Goal: Check status

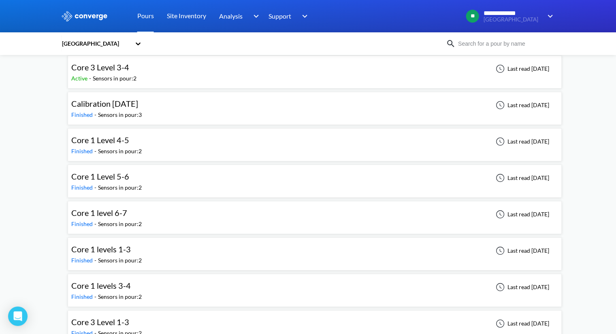
scroll to position [94, 0]
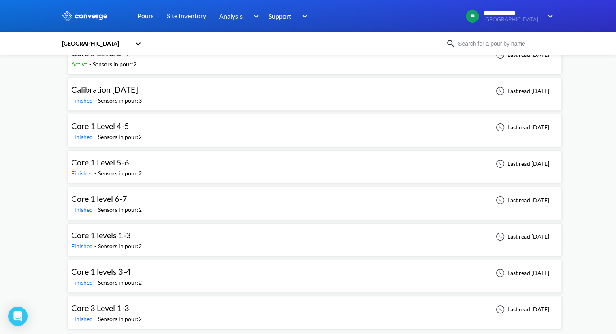
click at [244, 242] on div "Core 1 levels 1-3 Finished - Sensors in pour: 2 Last read [DATE]" at bounding box center [314, 240] width 486 height 26
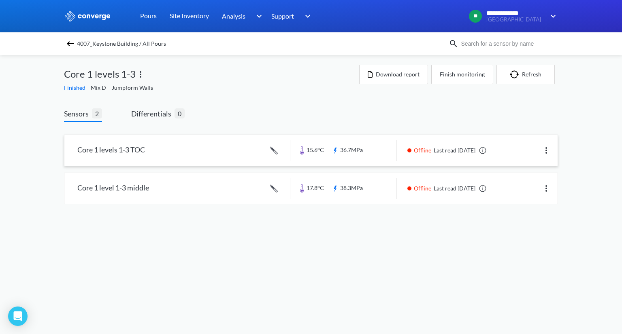
click at [163, 147] on link at bounding box center [310, 150] width 493 height 31
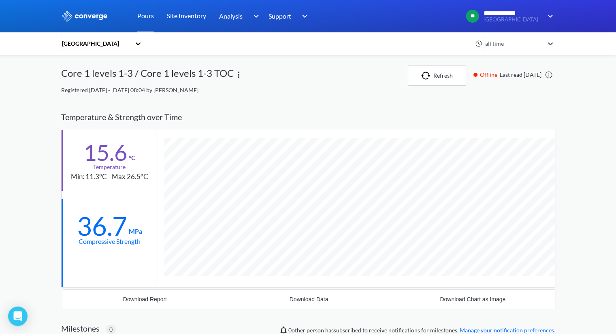
scroll to position [487, 494]
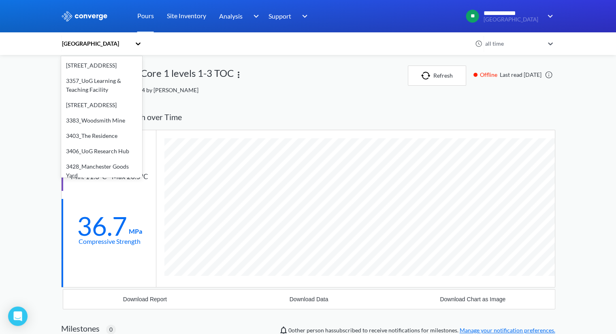
click at [116, 44] on div "[GEOGRAPHIC_DATA]" at bounding box center [96, 43] width 70 height 9
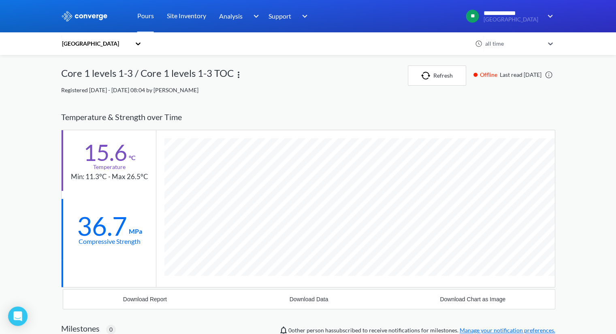
click at [116, 44] on div "[GEOGRAPHIC_DATA]" at bounding box center [96, 43] width 70 height 9
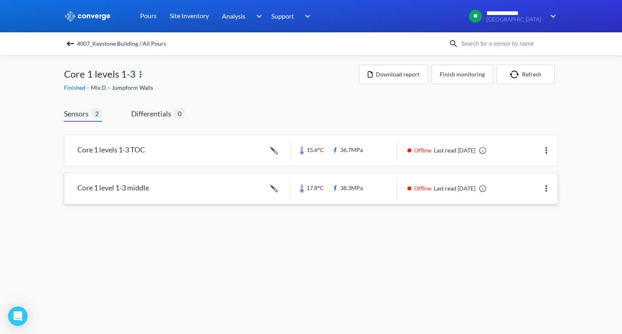
click at [149, 189] on link at bounding box center [310, 188] width 493 height 31
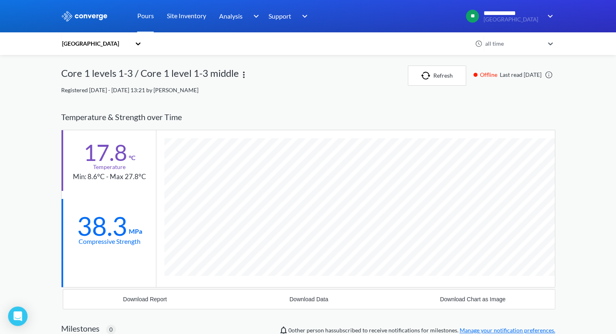
scroll to position [487, 494]
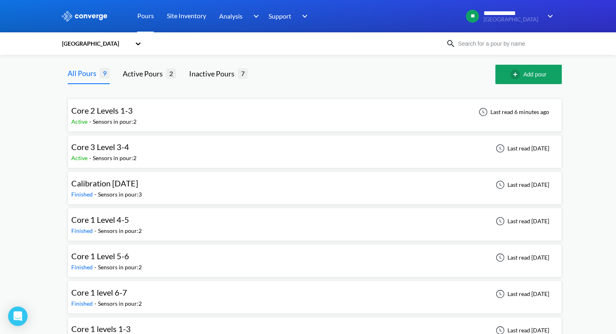
click at [185, 152] on div "Core 3 Level 3-4 Active - Sensors in pour: 2 Last read [DATE]" at bounding box center [314, 152] width 486 height 26
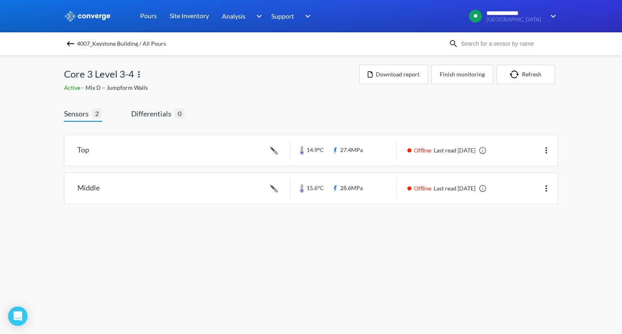
click at [185, 152] on link at bounding box center [310, 150] width 493 height 31
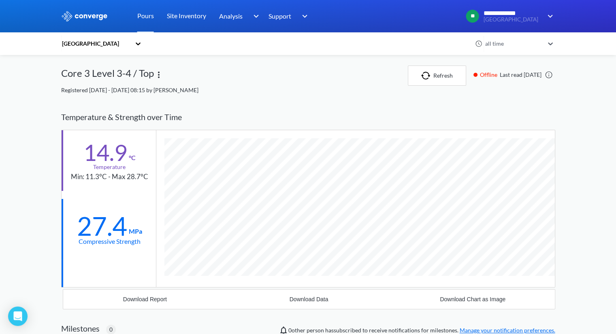
scroll to position [487, 494]
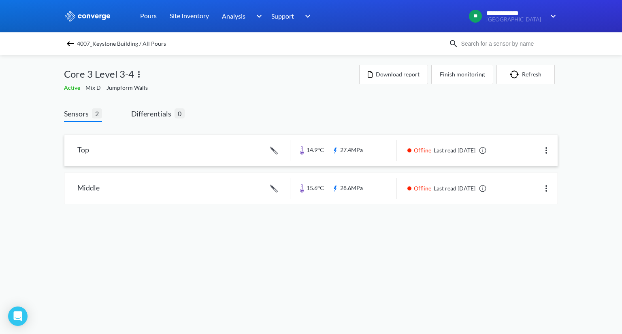
click at [144, 140] on link at bounding box center [310, 150] width 493 height 31
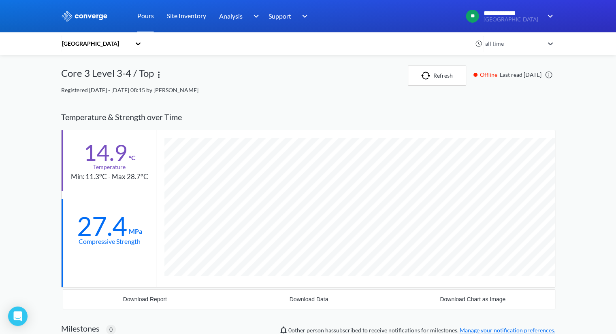
scroll to position [487, 494]
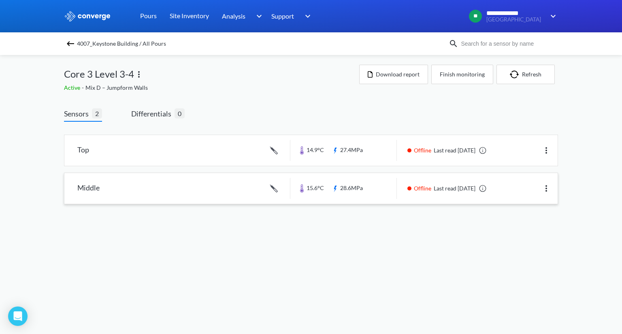
click at [136, 179] on link at bounding box center [310, 188] width 493 height 31
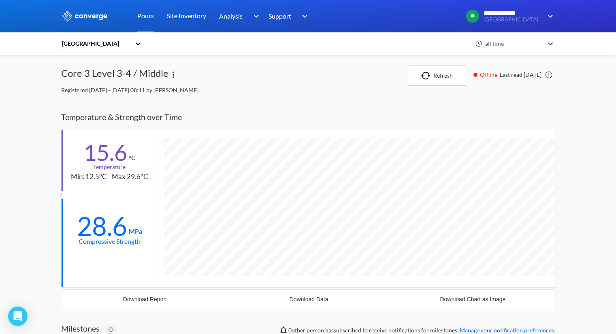
scroll to position [487, 494]
